Goal: Entertainment & Leisure: Consume media (video, audio)

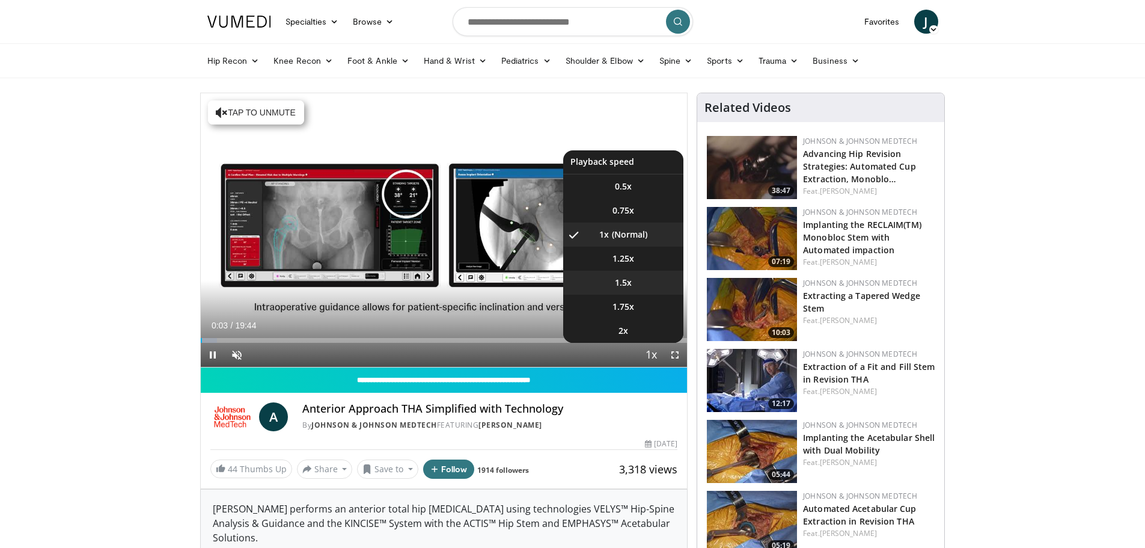
click at [627, 281] on span "1.5x" at bounding box center [623, 282] width 17 height 12
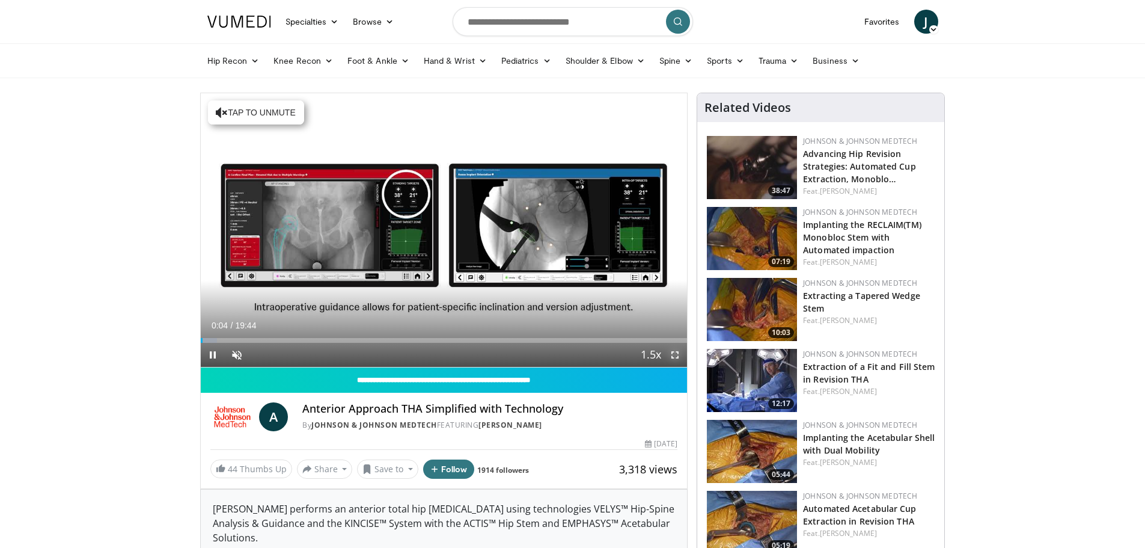
click at [668, 346] on span "Video Player" at bounding box center [675, 355] width 24 height 24
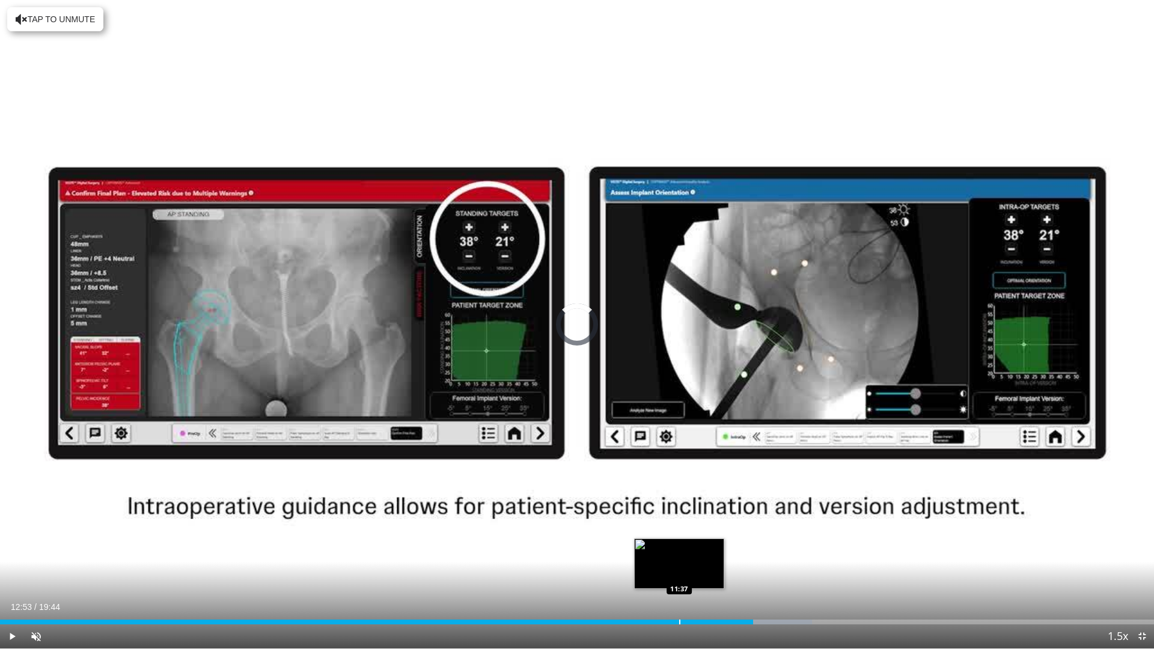
click at [679, 547] on div "Progress Bar" at bounding box center [679, 622] width 1 height 5
click at [649, 547] on div "Progress Bar" at bounding box center [649, 622] width 1 height 5
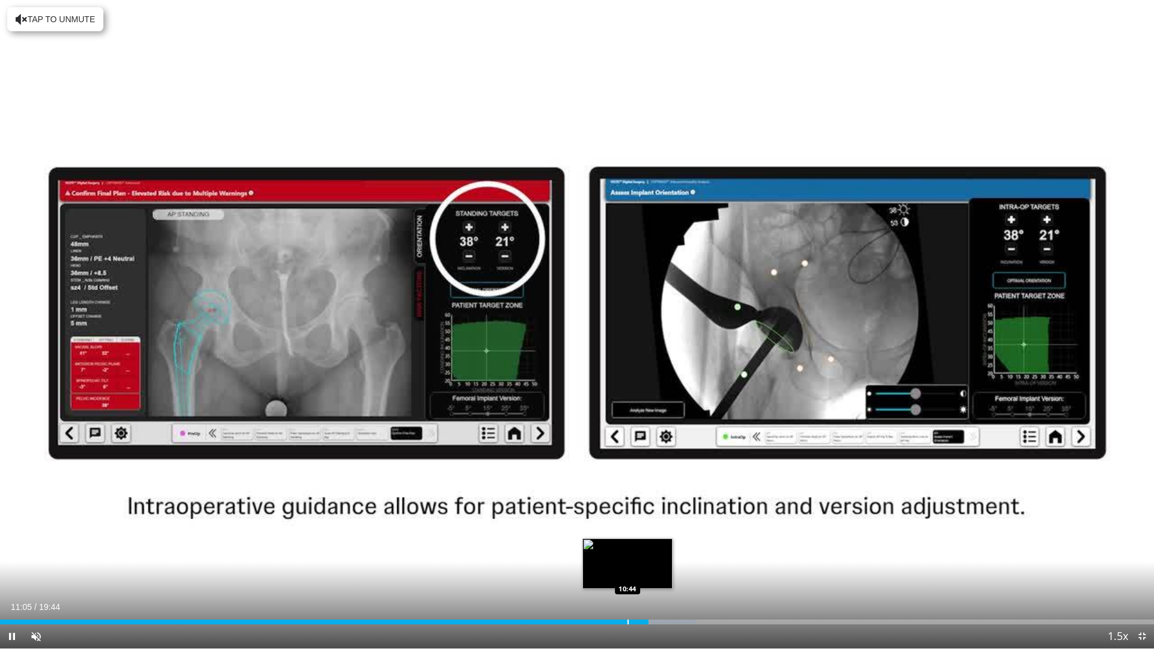
click at [624, 547] on div "Loaded : 60.29% 11:05 10:44" at bounding box center [577, 622] width 1154 height 5
click at [632, 547] on div "Loaded : 59.45% 10:49 10:48" at bounding box center [577, 618] width 1154 height 11
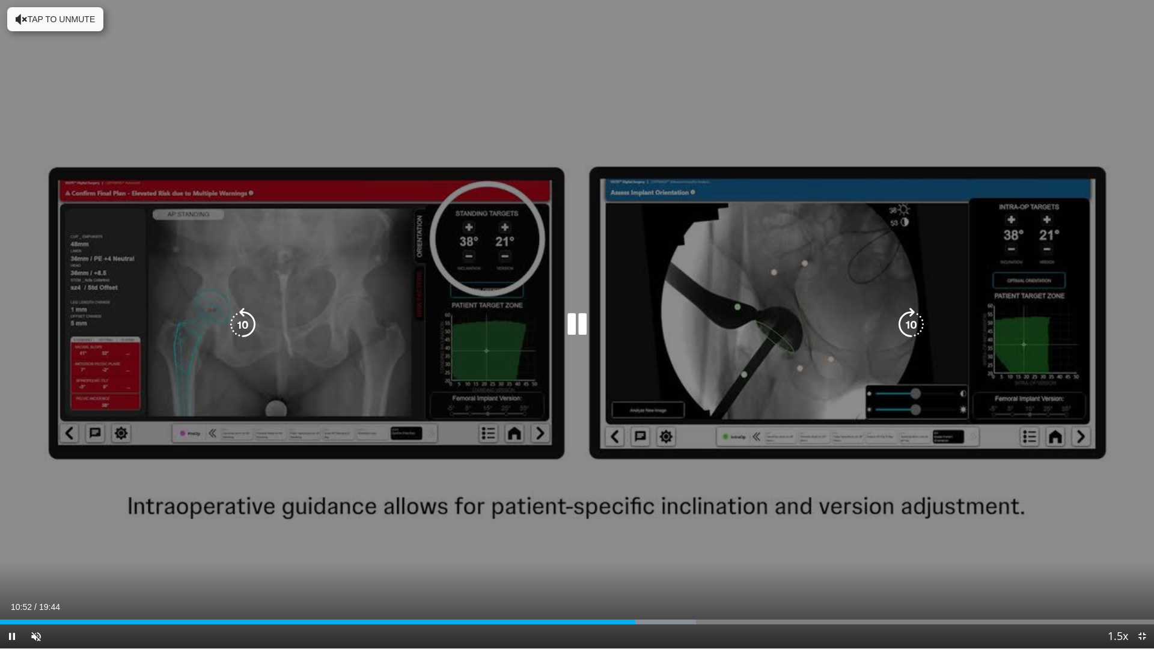
click at [725, 547] on div "10 seconds Tap to unmute" at bounding box center [577, 324] width 1154 height 649
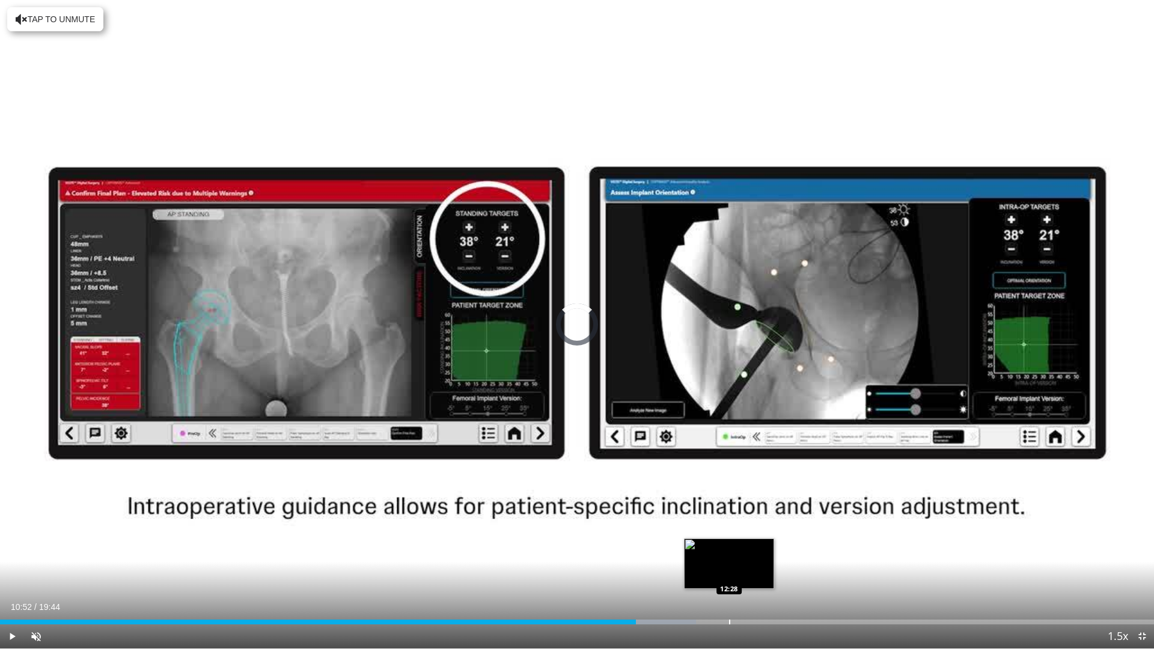
click at [730, 547] on div "Progress Bar" at bounding box center [729, 622] width 1 height 5
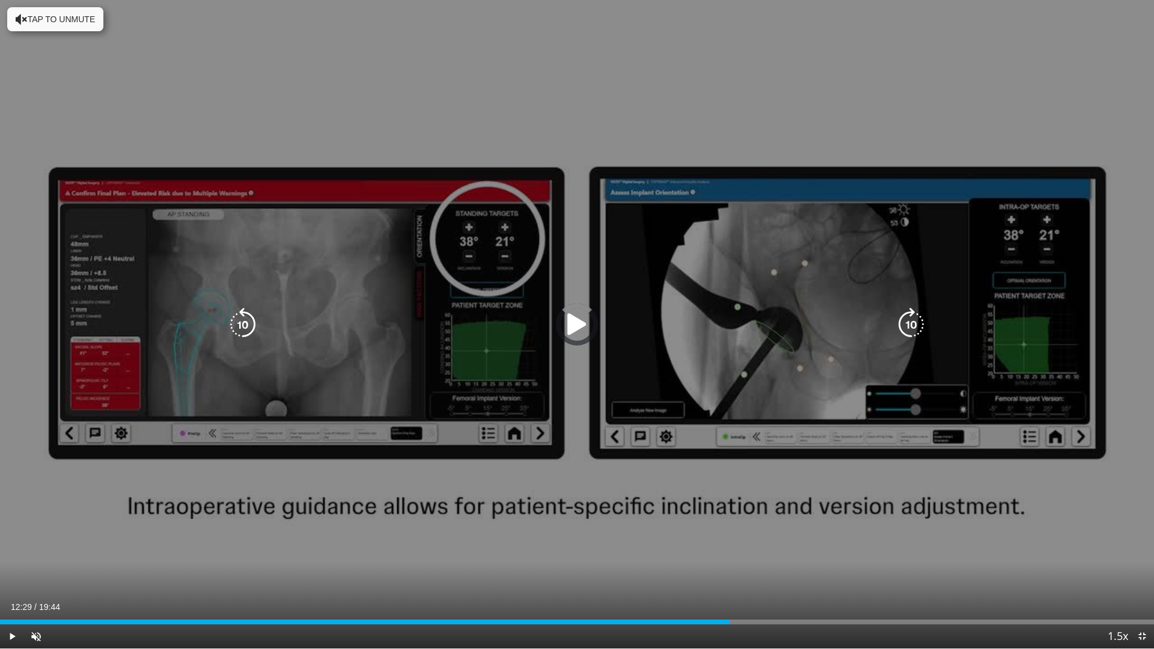
click at [771, 531] on div "10 seconds Tap to unmute" at bounding box center [577, 324] width 1154 height 649
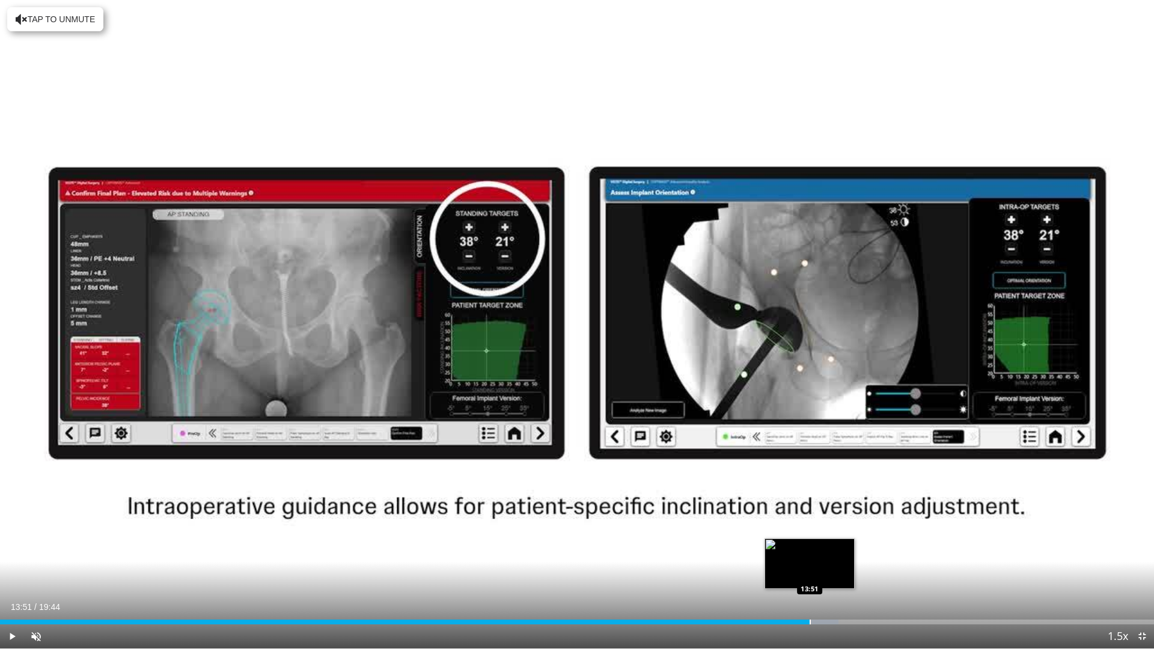
click at [810, 547] on div "Progress Bar" at bounding box center [810, 622] width 1 height 5
click at [849, 547] on div "Progress Bar" at bounding box center [849, 622] width 1 height 5
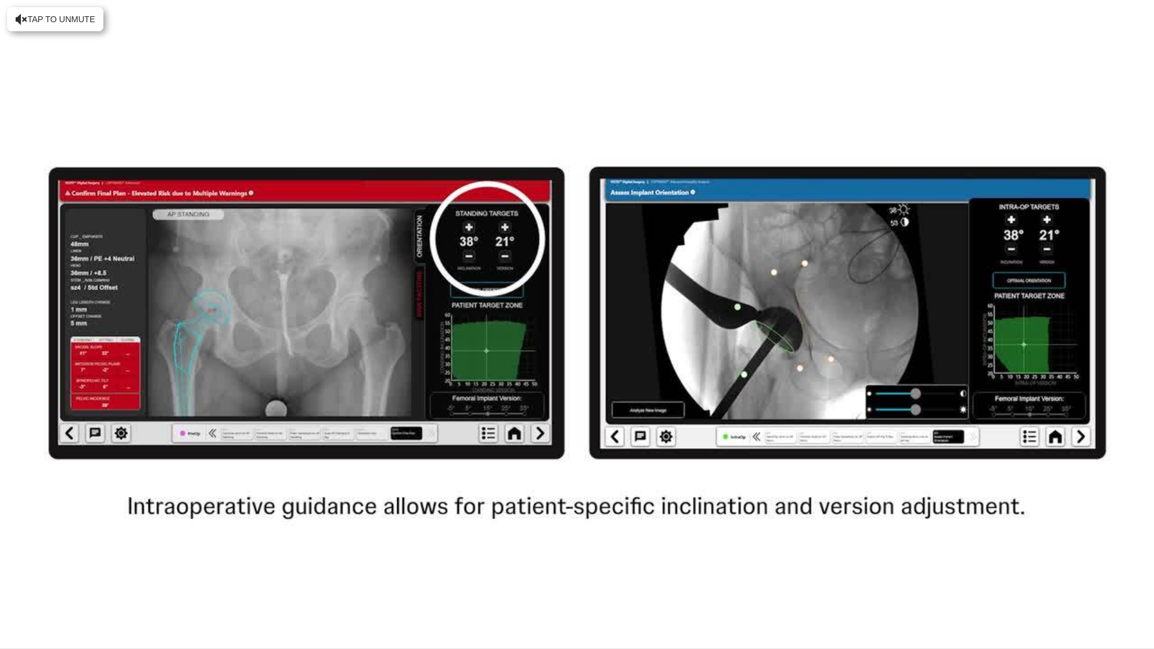
click at [880, 547] on div "10 seconds Tap to unmute" at bounding box center [577, 324] width 1154 height 649
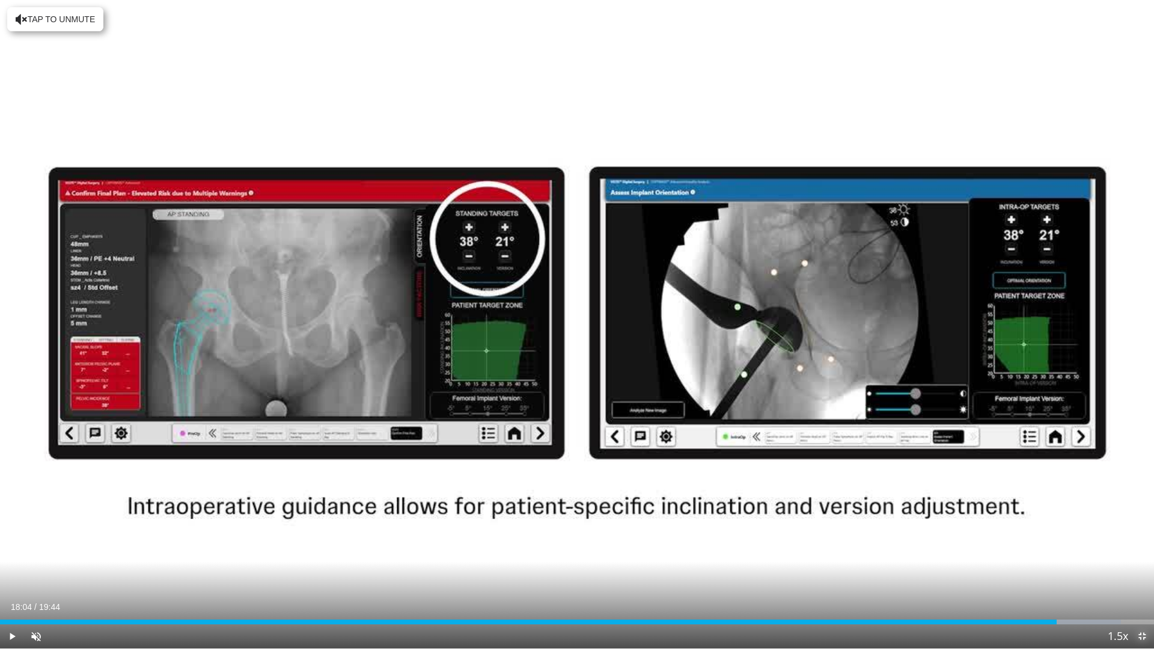
click at [1144, 547] on span "Video Player" at bounding box center [1142, 636] width 24 height 24
